Goal: Information Seeking & Learning: Compare options

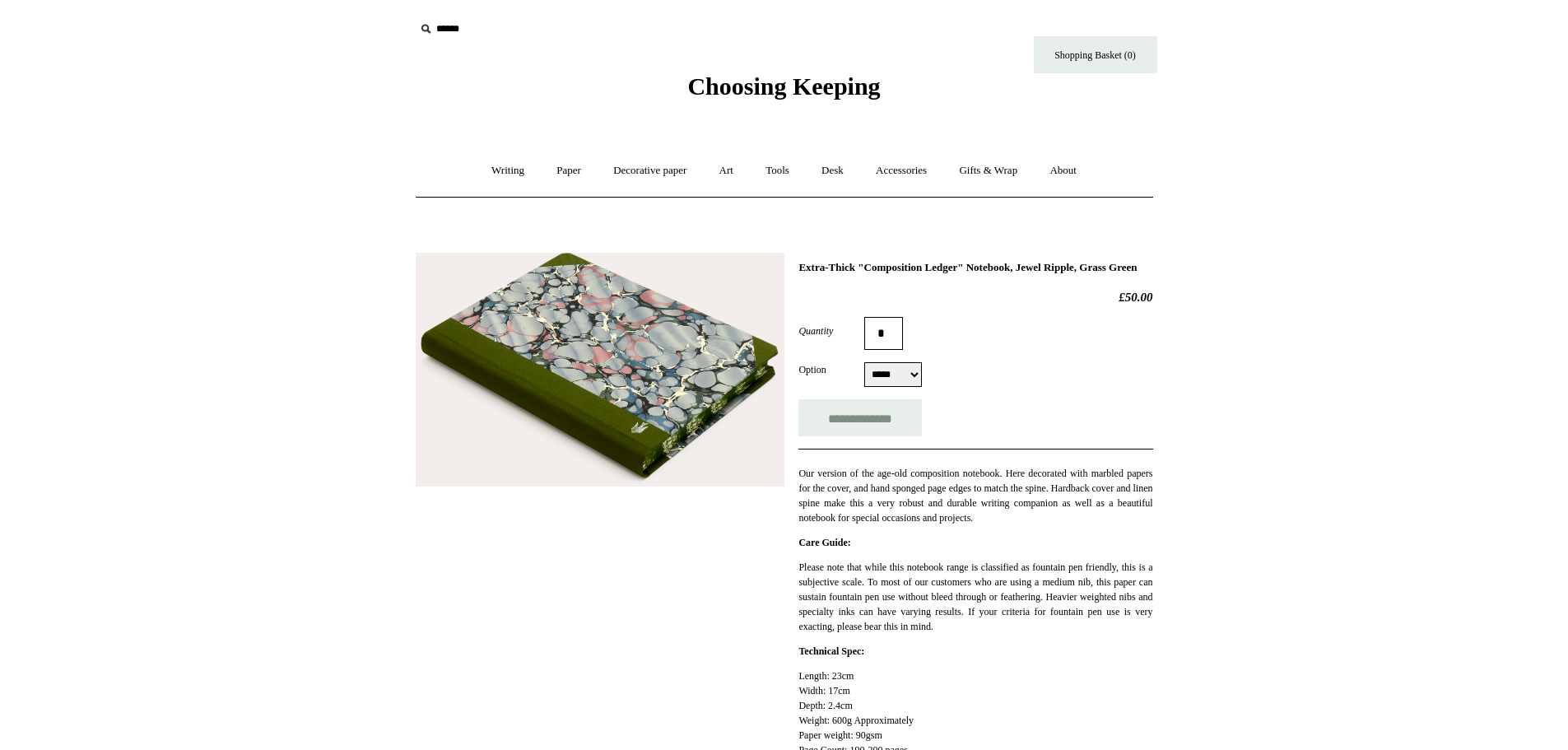
click at [567, 354] on img at bounding box center [600, 370] width 369 height 234
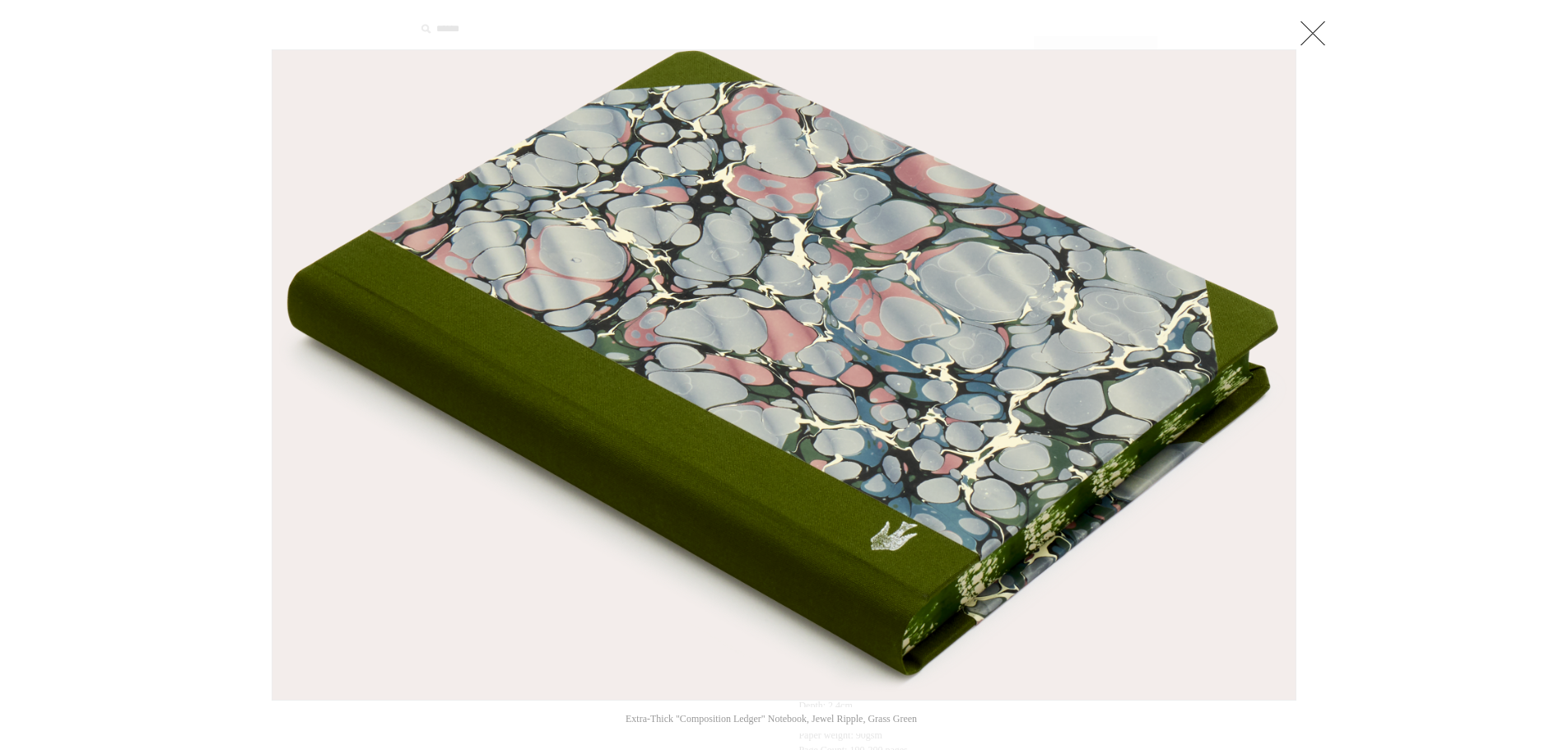
click at [1320, 34] on link at bounding box center [1313, 33] width 33 height 33
